Goal: Transaction & Acquisition: Purchase product/service

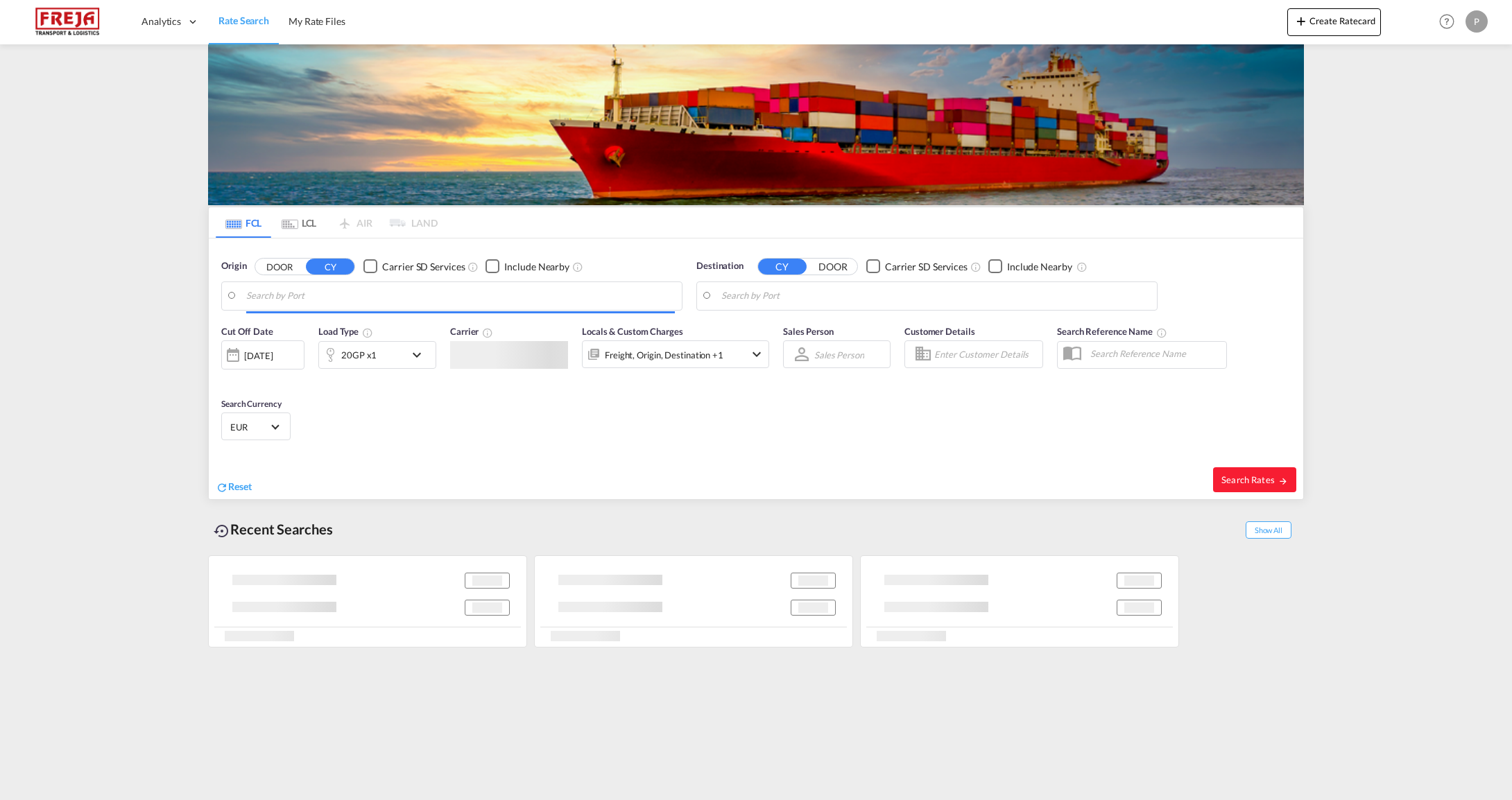
click at [387, 288] on input "Search by Port" at bounding box center [460, 296] width 428 height 21
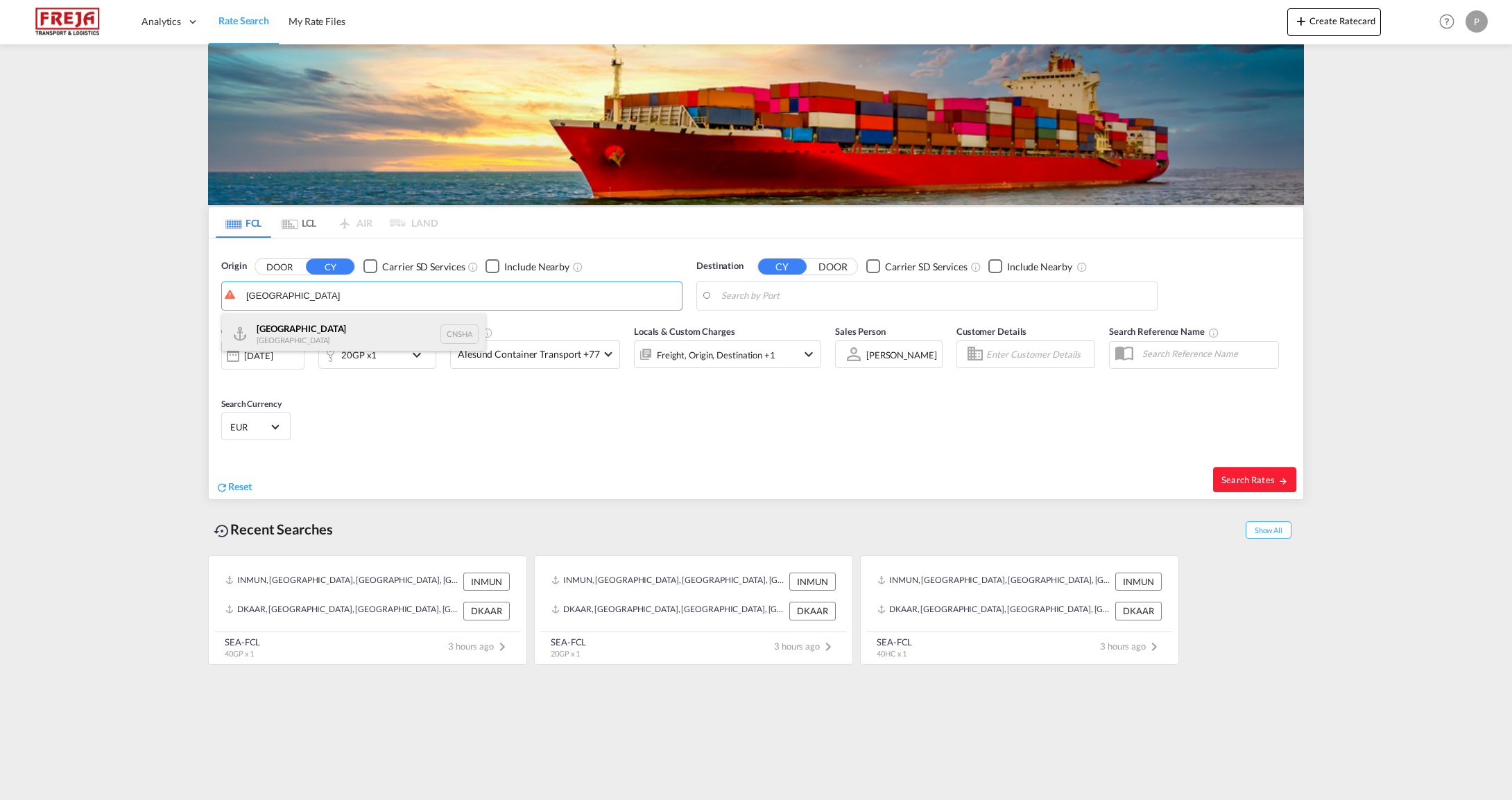
click at [363, 327] on div "Shanghai [GEOGRAPHIC_DATA] CNSHA" at bounding box center [353, 335] width 264 height 42
type input "[GEOGRAPHIC_DATA], [GEOGRAPHIC_DATA]"
click at [955, 298] on body "Analytics Reports Dashboard Rate Search My Rate Files Analytics" at bounding box center [756, 400] width 1512 height 800
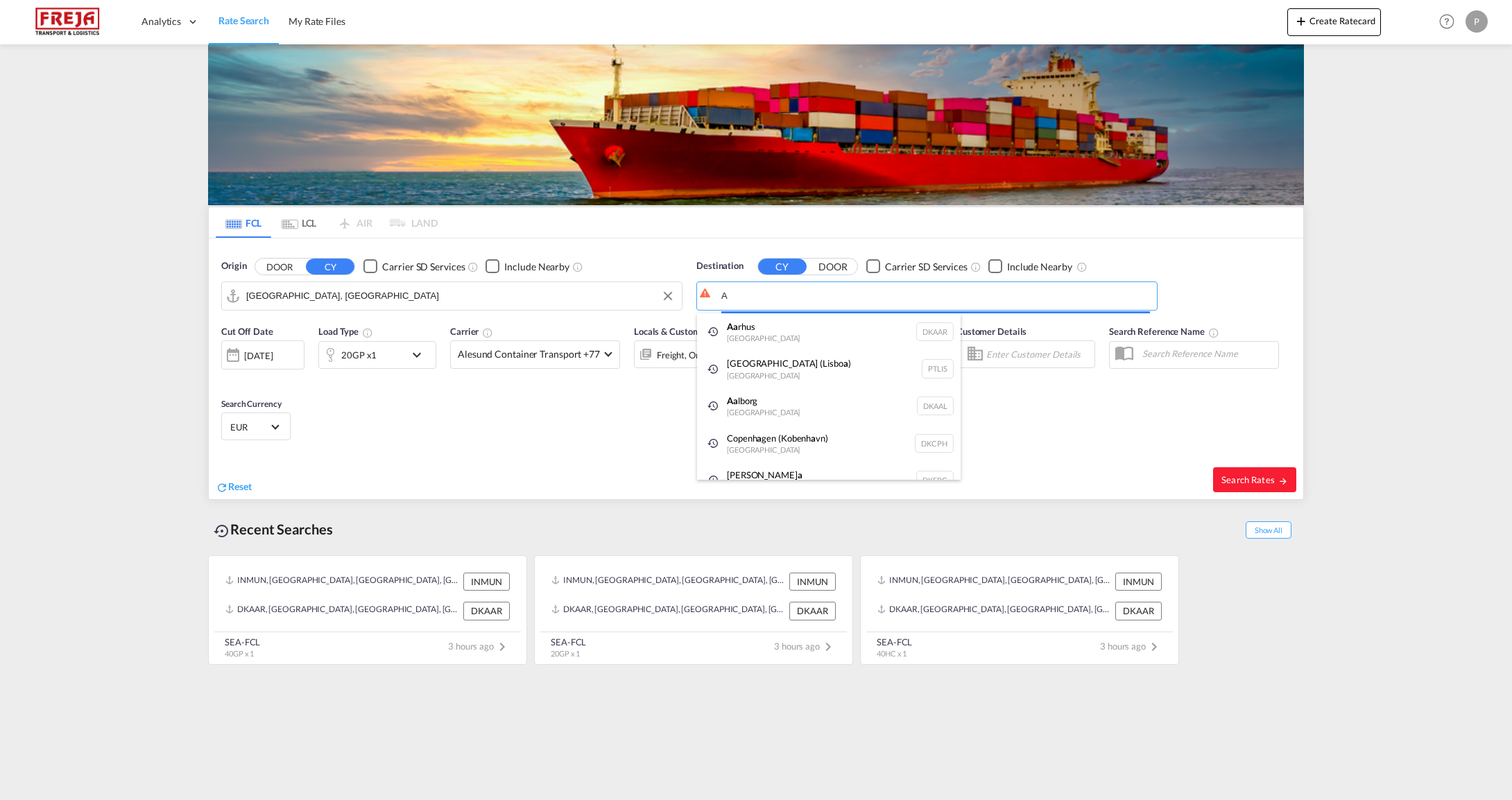
type input "A"
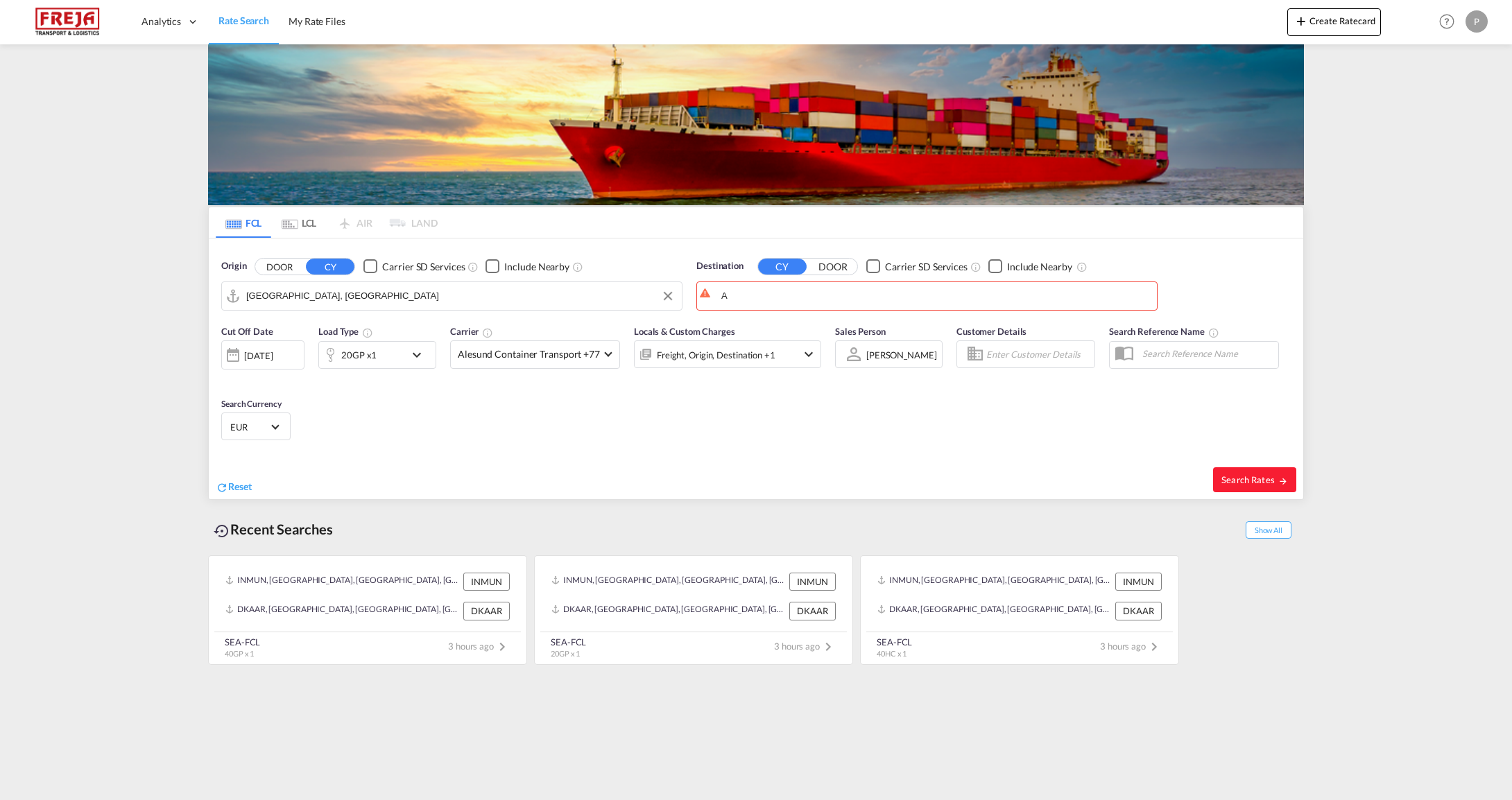
click at [451, 280] on div "Origin DOOR CY Carrier SD Services Include Nearby [GEOGRAPHIC_DATA], [GEOGRAPHI…" at bounding box center [451, 285] width 461 height 51
click at [441, 286] on input "[GEOGRAPHIC_DATA], [GEOGRAPHIC_DATA]" at bounding box center [460, 296] width 428 height 21
click at [439, 288] on input "[GEOGRAPHIC_DATA], [GEOGRAPHIC_DATA]" at bounding box center [460, 296] width 428 height 21
click at [439, 288] on input "[GEOGRAPHIC_DATA], [GEOGRAPHIC_DATA]" at bounding box center [460, 296] width 428 height 21
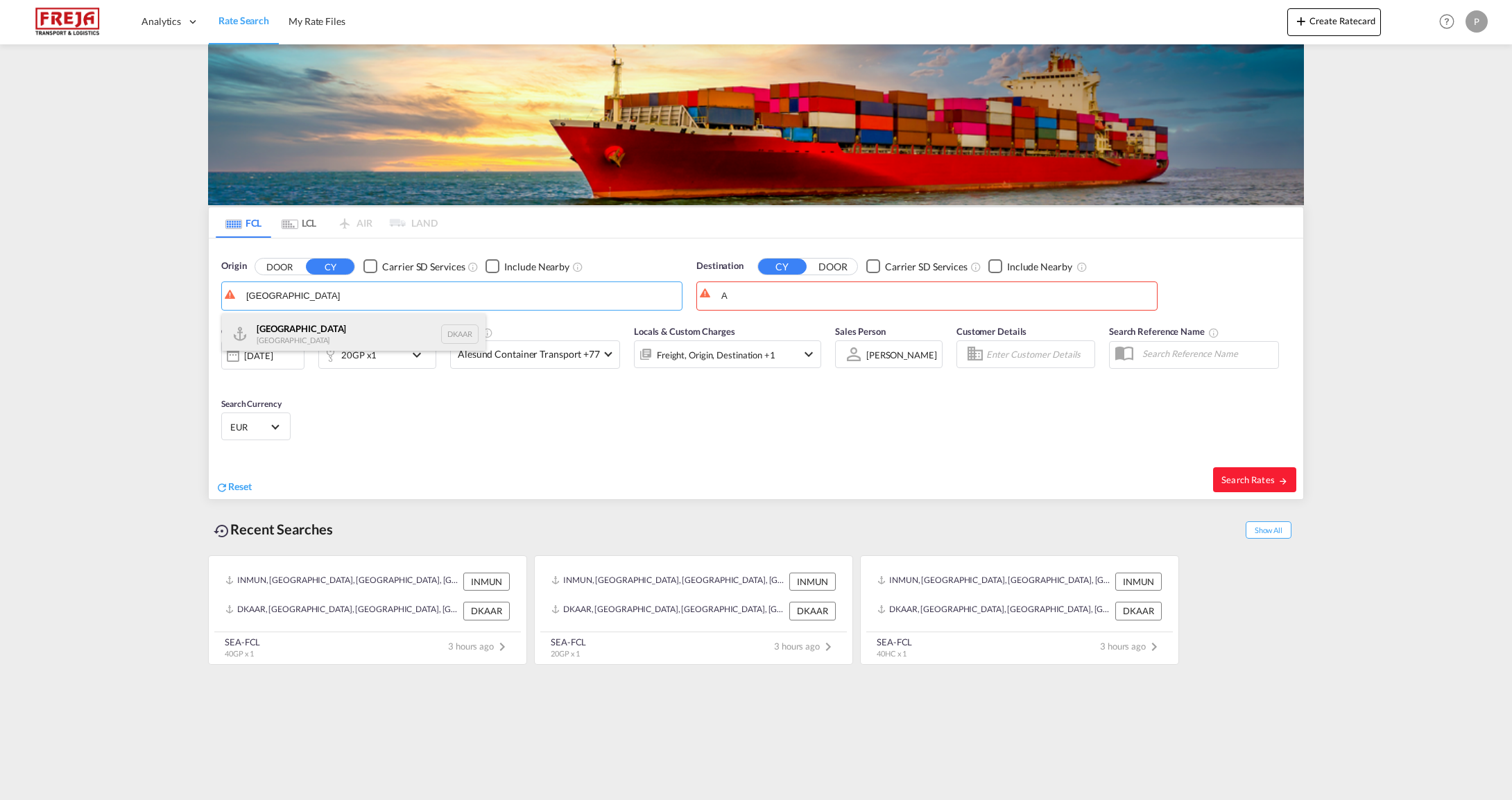
click at [285, 334] on div "Aarhus [GEOGRAPHIC_DATA] DKAAR" at bounding box center [353, 335] width 264 height 42
type input "[GEOGRAPHIC_DATA], [GEOGRAPHIC_DATA]"
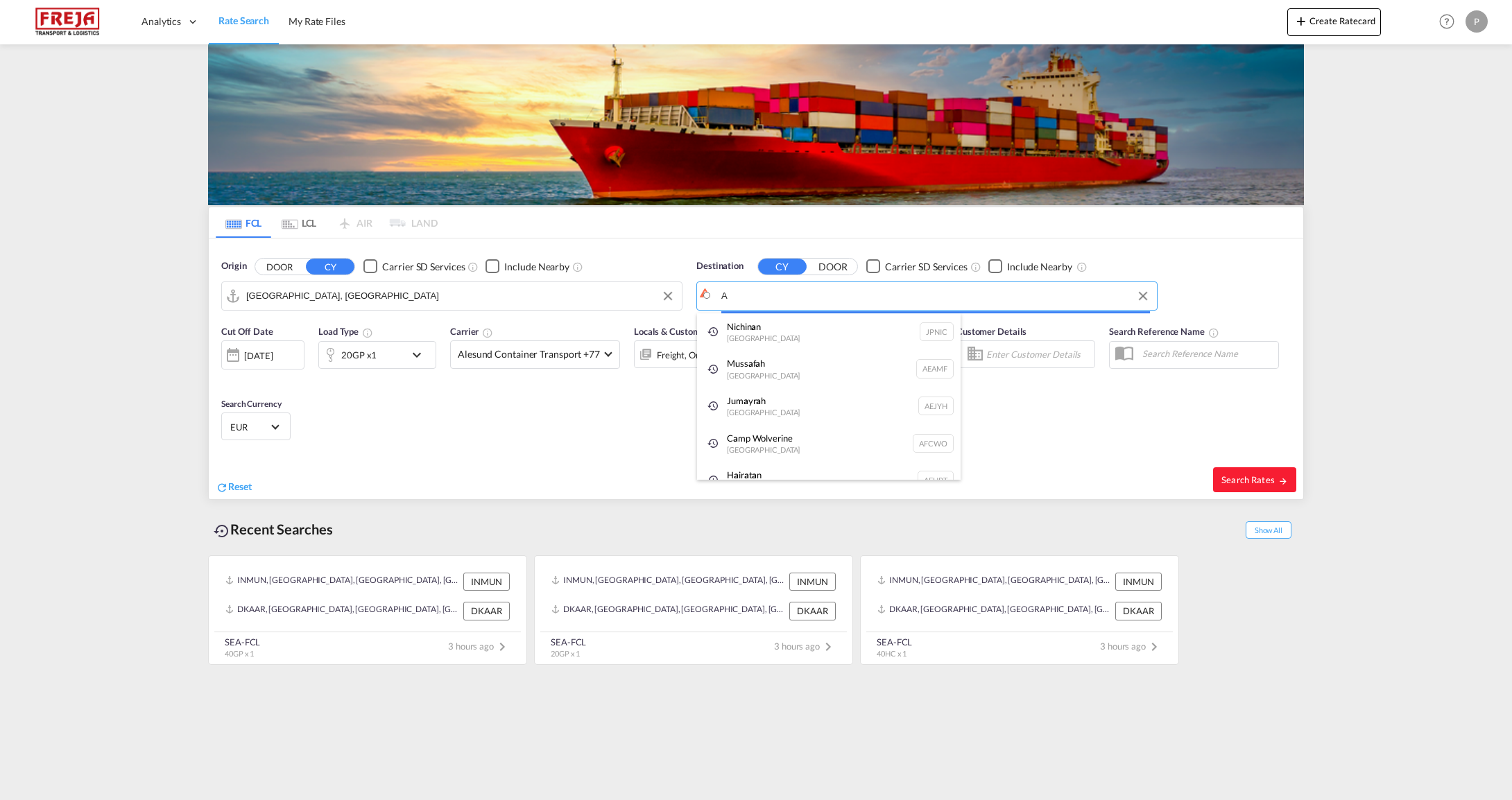
click at [832, 295] on body "Analytics Reports Dashboard Rate Search My Rate Files Analytics" at bounding box center [756, 400] width 1512 height 800
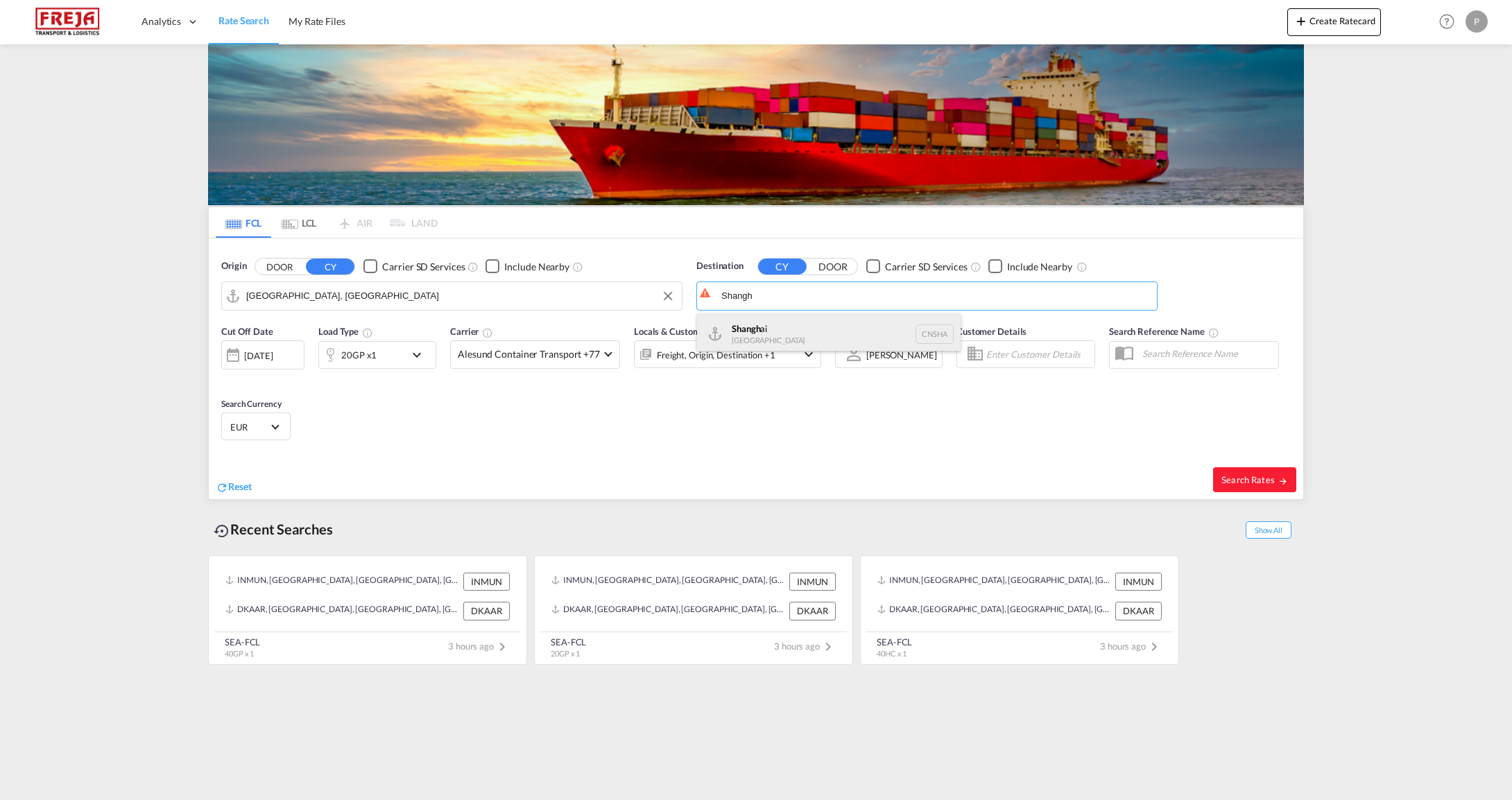
click at [744, 342] on div "Shangh ai China [GEOGRAPHIC_DATA]" at bounding box center [829, 335] width 264 height 42
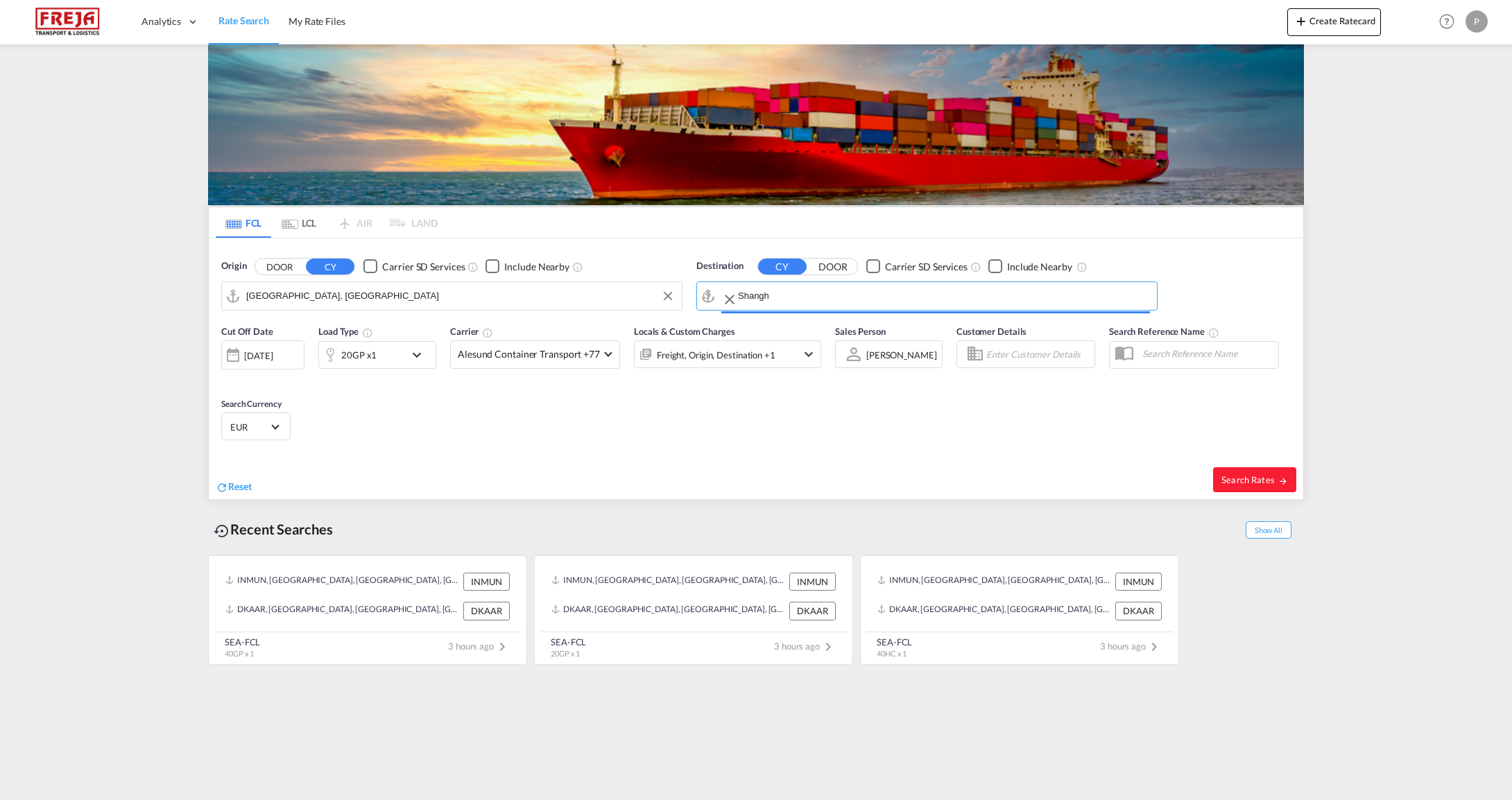
type input "[GEOGRAPHIC_DATA], [GEOGRAPHIC_DATA]"
click at [1278, 489] on button "Search Rates" at bounding box center [1255, 480] width 83 height 25
type input "DKAAR to CNSHA / [DATE]"
